Goal: Information Seeking & Learning: Learn about a topic

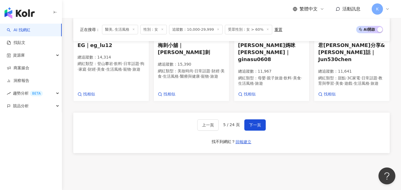
scroll to position [505, 0]
click at [255, 123] on span "下一頁" at bounding box center [255, 125] width 12 height 5
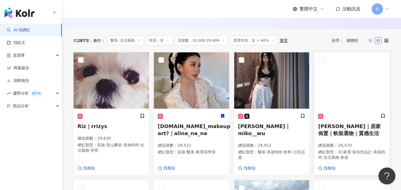
scroll to position [166, 0]
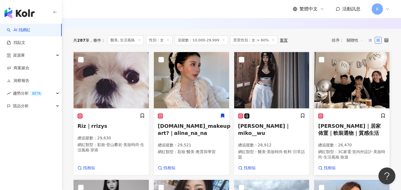
click at [355, 132] on span "[PERSON_NAME]｜居家佈置｜軟裝選物｜質感生活" at bounding box center [349, 129] width 62 height 13
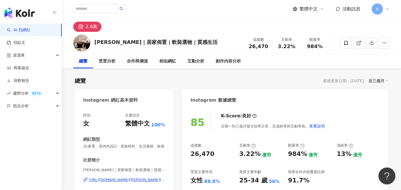
scroll to position [56, 0]
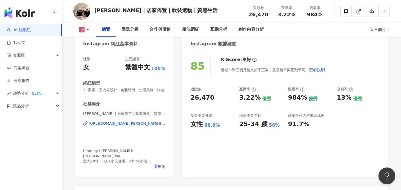
click at [82, 30] on icon at bounding box center [81, 29] width 3 height 3
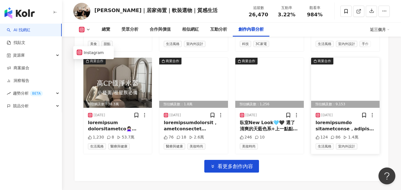
scroll to position [2023, 0]
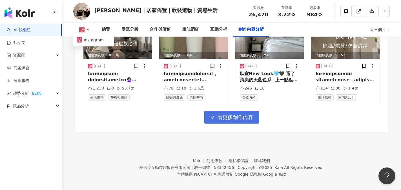
click at [223, 115] on span "看更多創作內容" at bounding box center [236, 118] width 36 height 6
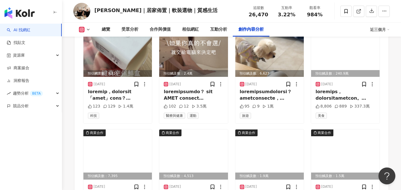
scroll to position [2164, 0]
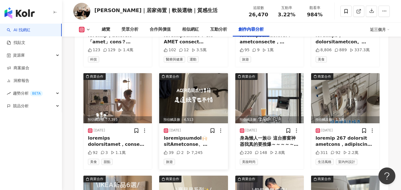
click at [194, 97] on img at bounding box center [193, 98] width 69 height 50
